Goal: Communication & Community: Answer question/provide support

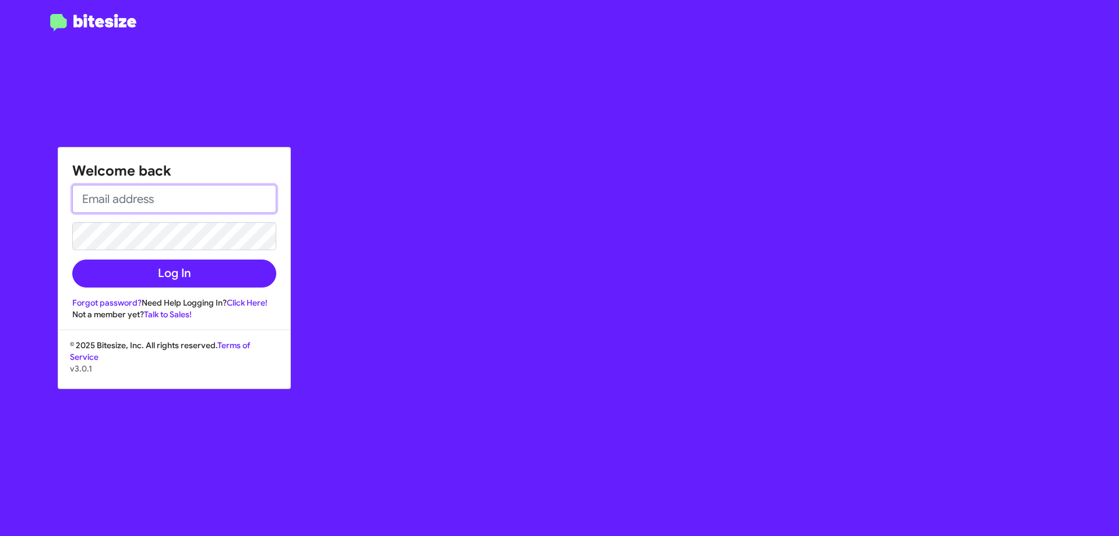
click at [158, 203] on input "email" at bounding box center [174, 199] width 204 height 28
type input "[EMAIL_ADDRESS][DOMAIN_NAME]"
click at [72, 259] on button "Log In" at bounding box center [174, 273] width 204 height 28
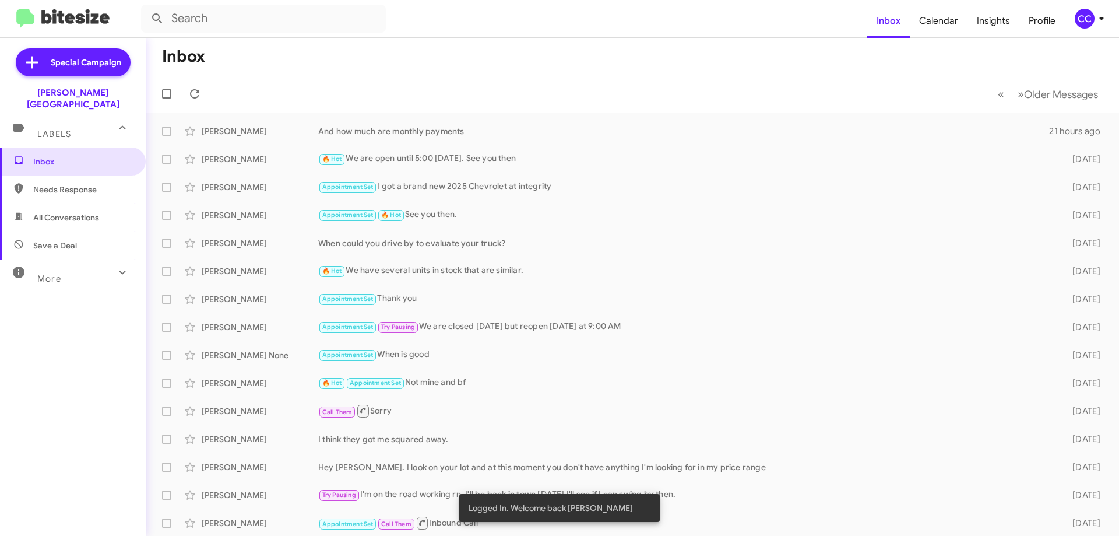
click at [43, 184] on span "Needs Response" at bounding box center [82, 190] width 99 height 12
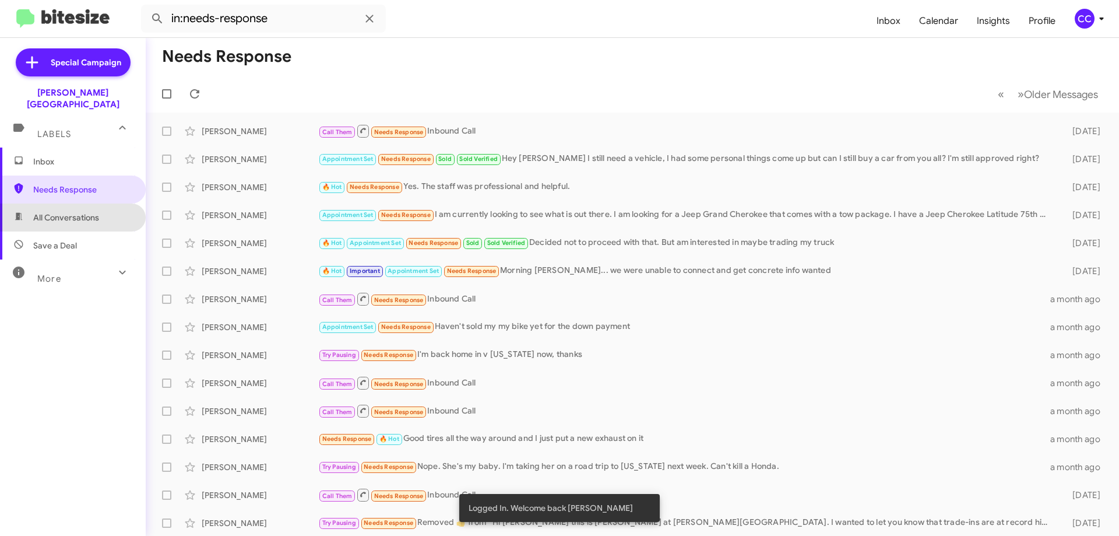
click at [83, 212] on span "All Conversations" at bounding box center [66, 218] width 66 height 12
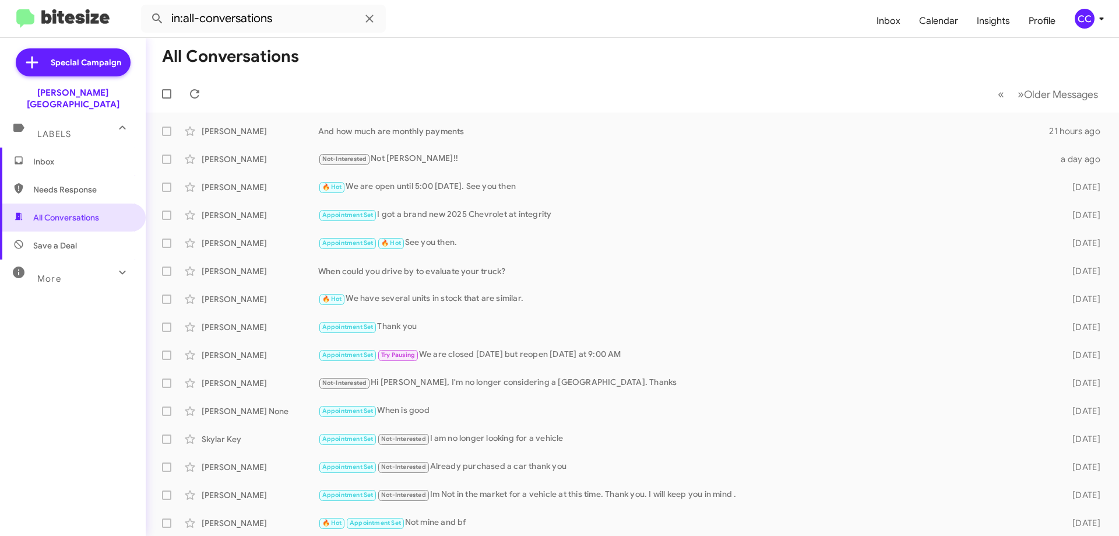
click at [47, 176] on span "Needs Response" at bounding box center [73, 190] width 146 height 28
type input "in:needs-response"
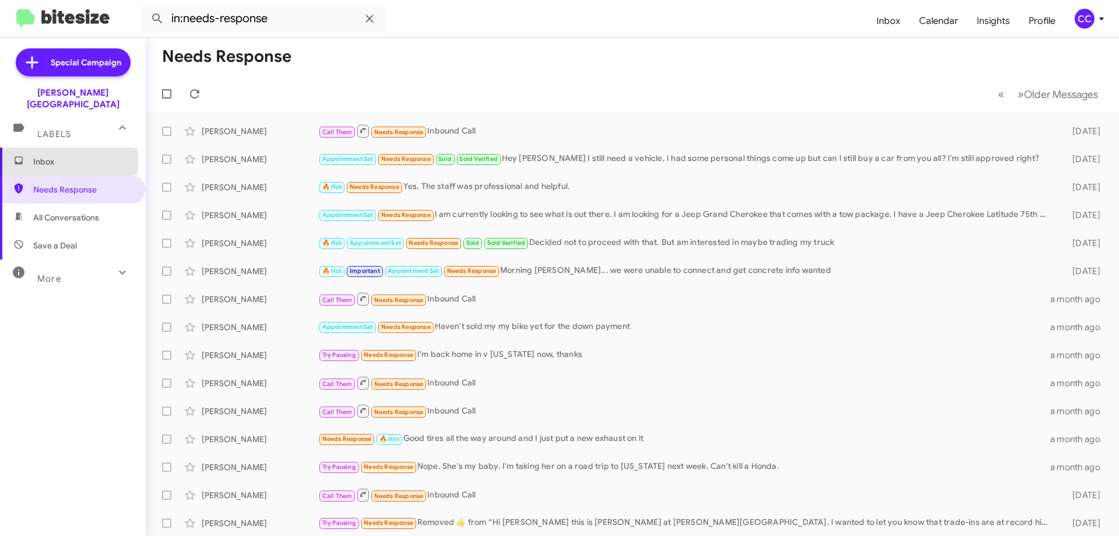
click at [54, 156] on span "Inbox" at bounding box center [82, 162] width 99 height 12
